Goal: Transaction & Acquisition: Obtain resource

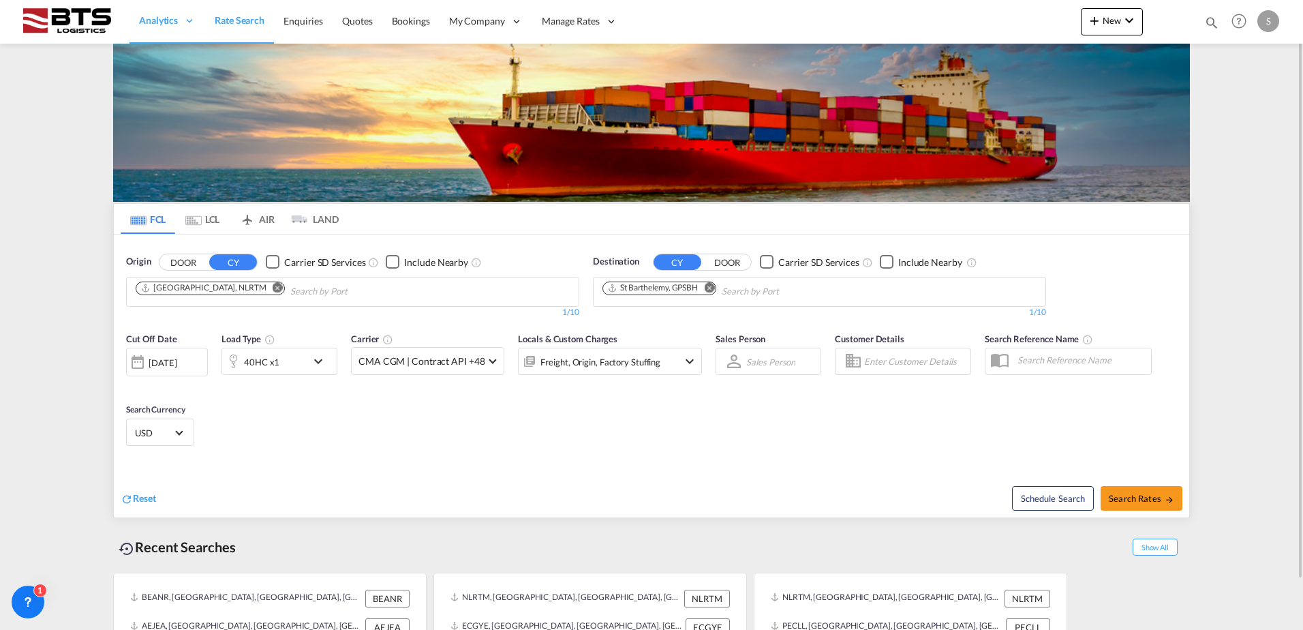
click at [711, 291] on md-icon "Remove" at bounding box center [709, 287] width 10 height 10
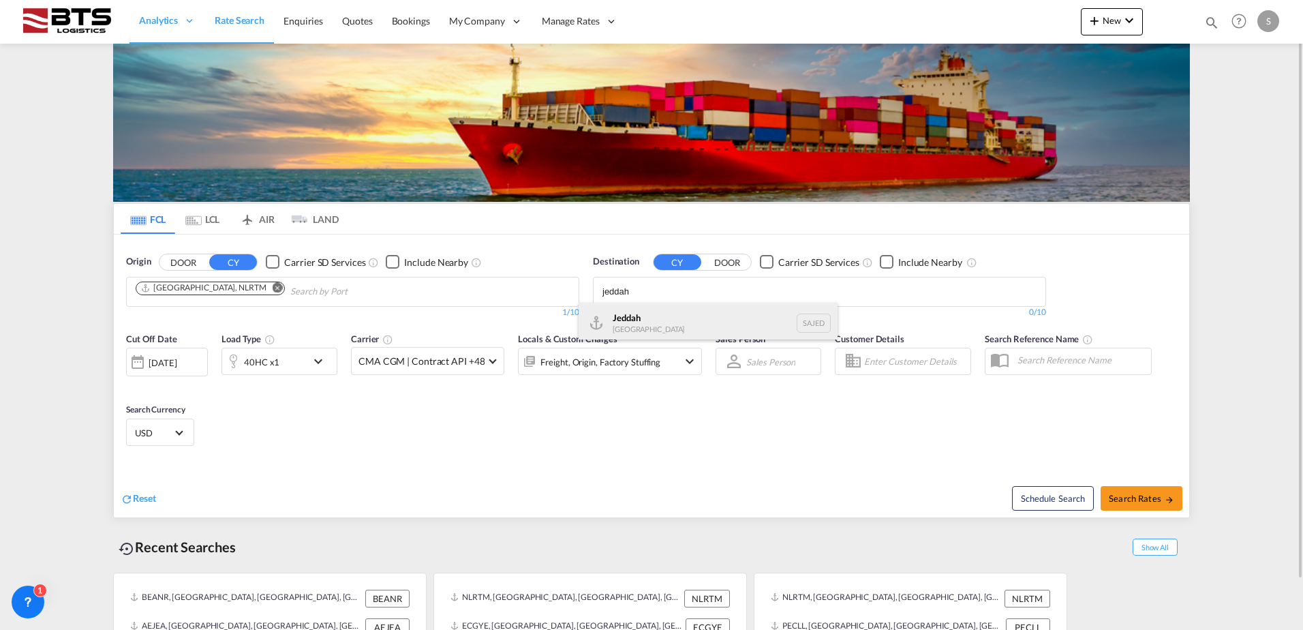
type input "jeddah"
click at [674, 313] on div "Jeddah [GEOGRAPHIC_DATA] SAJED" at bounding box center [707, 322] width 259 height 41
click at [317, 364] on md-icon "icon-chevron-down" at bounding box center [321, 361] width 23 height 16
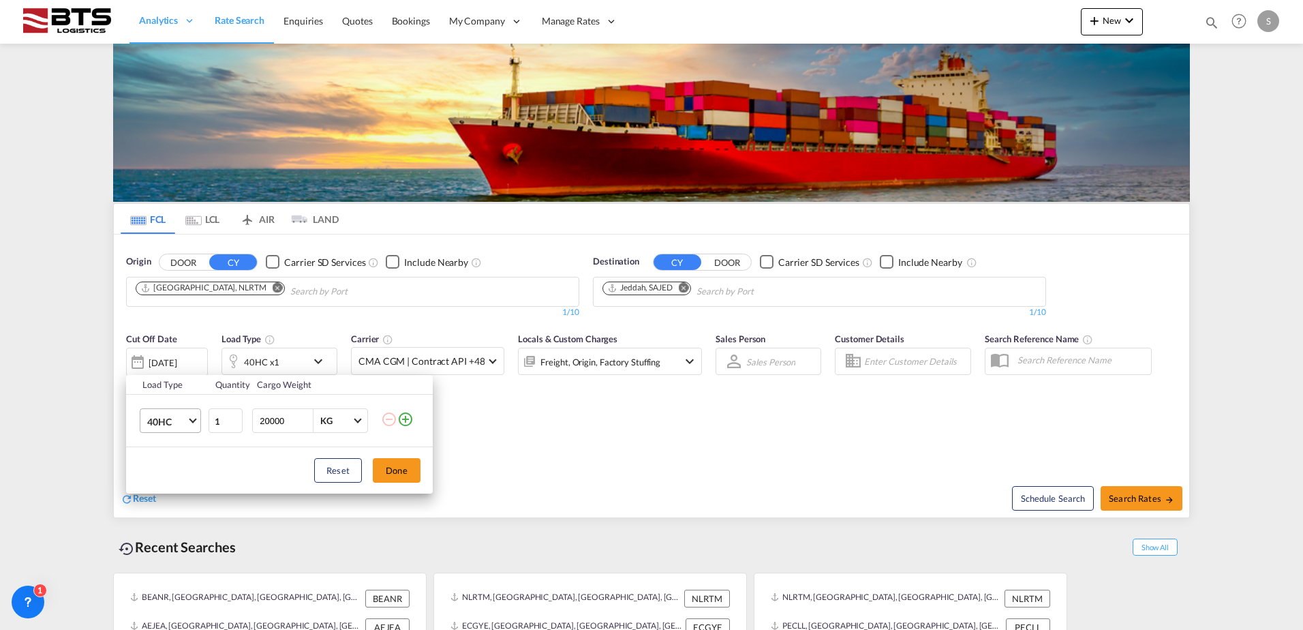
click at [192, 424] on md-select-value "40HC" at bounding box center [173, 420] width 55 height 23
click at [175, 363] on md-option "20GP" at bounding box center [182, 355] width 93 height 33
click at [394, 471] on button "Done" at bounding box center [397, 470] width 48 height 25
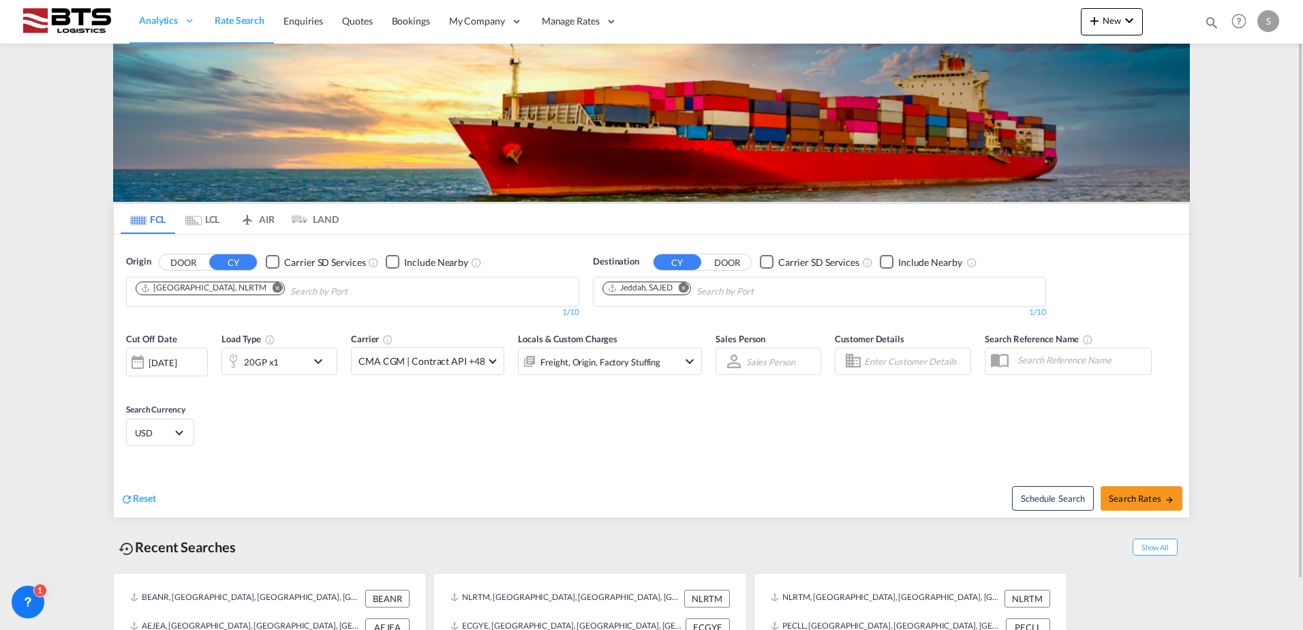
click at [789, 449] on div "Cut Off Date [DATE] [DATE] Load Type 20GP x1 Carrier CMA CGM | Contract API +48…" at bounding box center [651, 391] width 1075 height 133
click at [1147, 497] on span "Search Rates" at bounding box center [1140, 498] width 65 height 11
type input "NLRTM to SAJED / [DATE]"
